Goal: Information Seeking & Learning: Learn about a topic

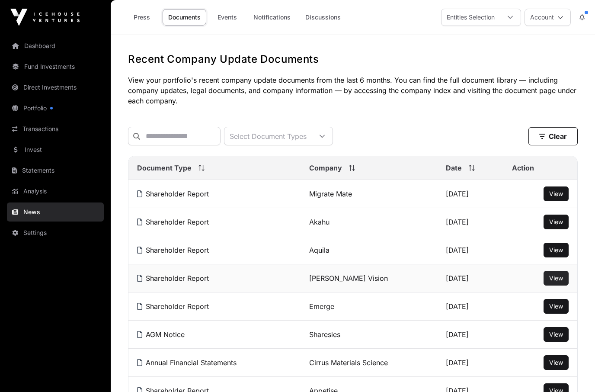
click at [563, 279] on link "View" at bounding box center [556, 278] width 14 height 9
click at [324, 307] on link "Emerge" at bounding box center [321, 306] width 25 height 9
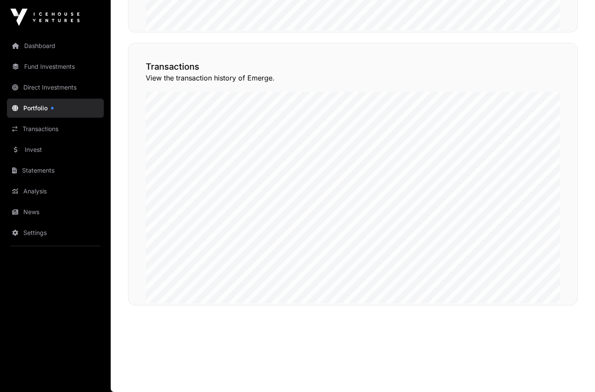
scroll to position [731, 0]
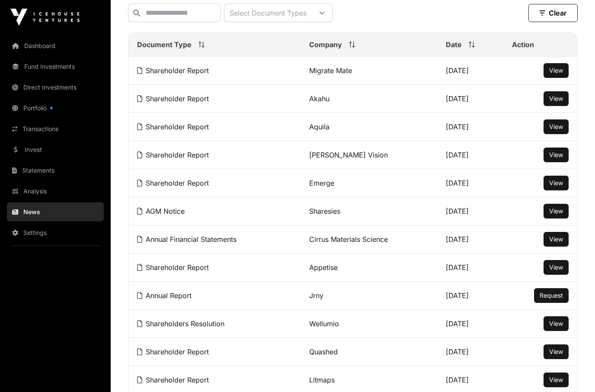
scroll to position [123, 0]
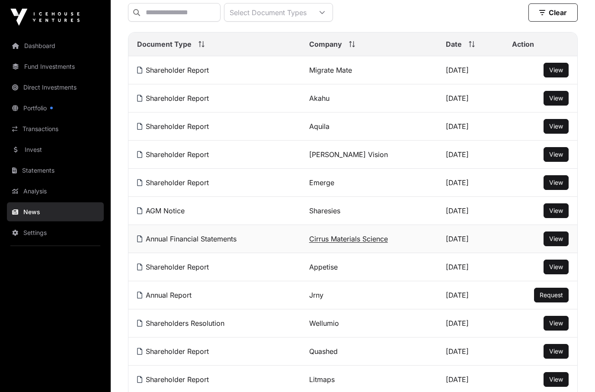
click at [348, 241] on link "Cirrus Materials Science" at bounding box center [348, 239] width 79 height 9
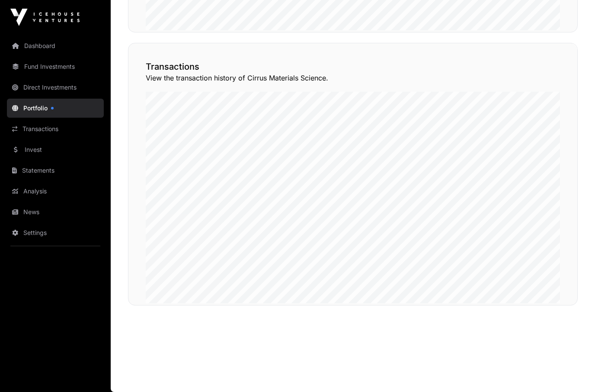
scroll to position [697, 0]
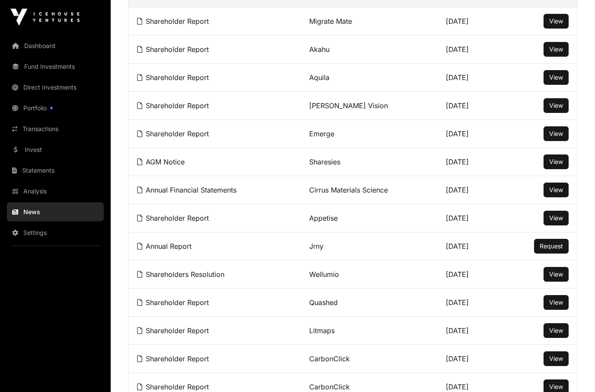
scroll to position [173, 0]
click at [317, 249] on link "Jrny" at bounding box center [316, 245] width 14 height 9
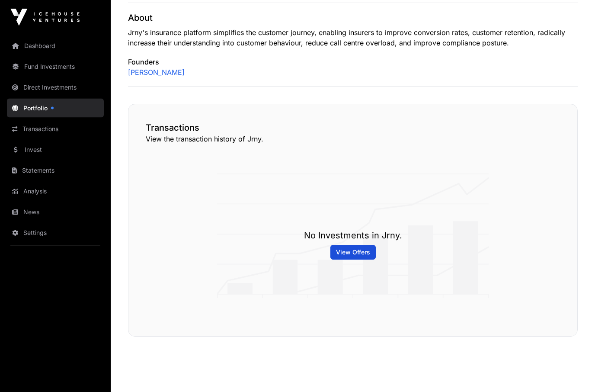
scroll to position [341, 0]
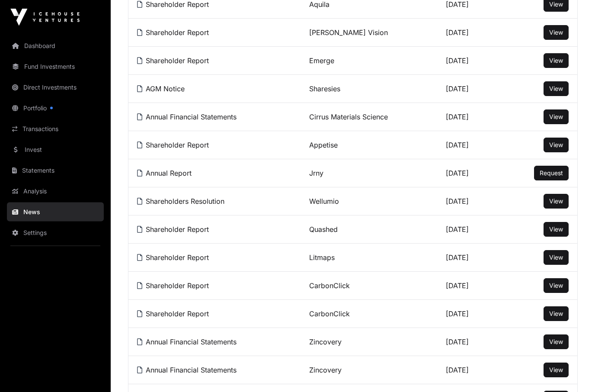
scroll to position [246, 0]
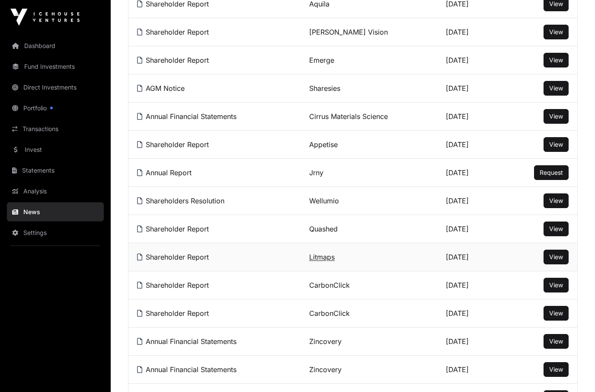
click at [333, 257] on link "Litmaps" at bounding box center [322, 257] width 26 height 9
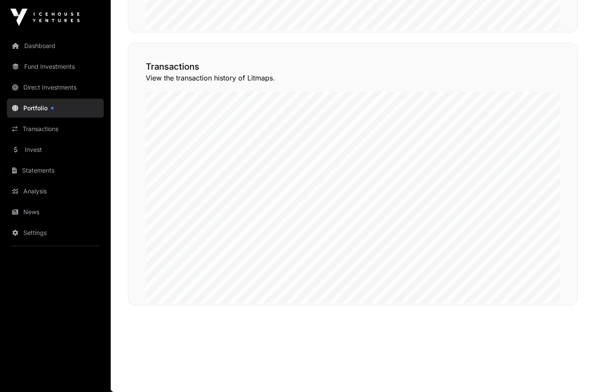
scroll to position [697, 0]
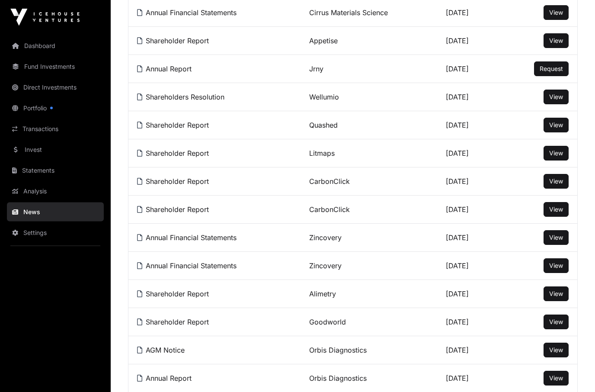
scroll to position [350, 0]
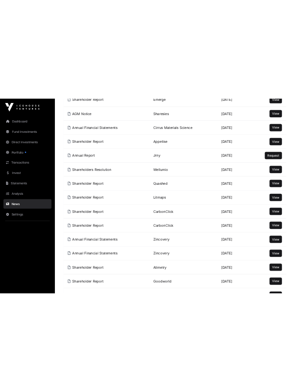
scroll to position [346, 0]
